Goal: Go to known website: Go to known website

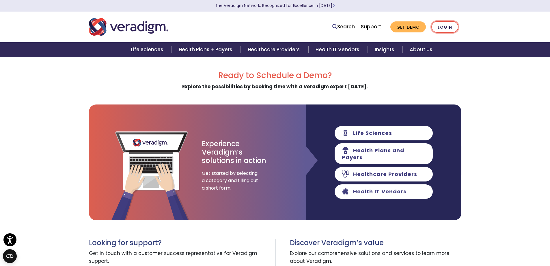
click at [452, 24] on link "Login" at bounding box center [445, 27] width 27 height 12
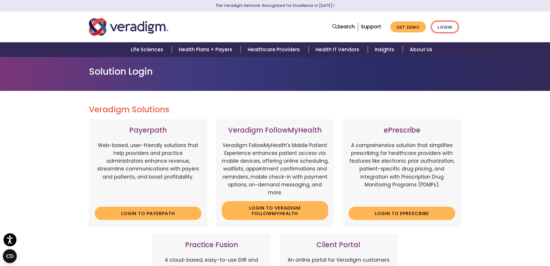
click at [450, 28] on link "Login" at bounding box center [445, 27] width 27 height 12
click at [456, 26] on link "Login" at bounding box center [445, 27] width 27 height 12
